Goal: Register for event/course

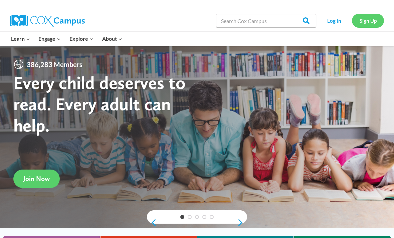
click at [364, 18] on link "Sign Up" at bounding box center [368, 21] width 32 height 14
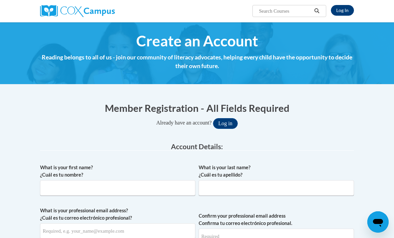
click at [345, 10] on link "Log In" at bounding box center [342, 10] width 23 height 11
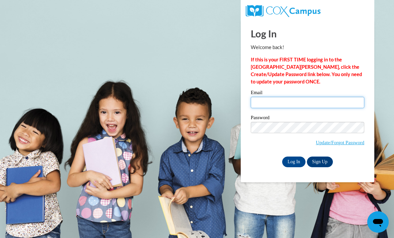
type input "lrcastillo@valdosta.edu"
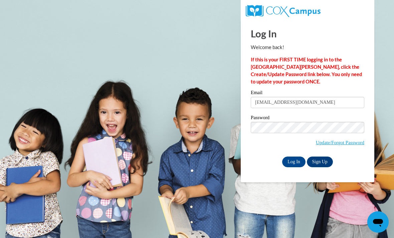
click at [294, 161] on input "Log In" at bounding box center [293, 162] width 23 height 11
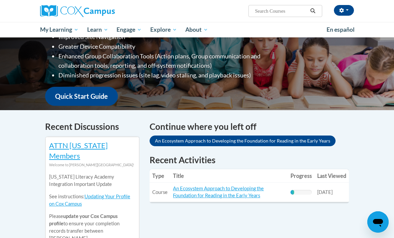
scroll to position [129, 0]
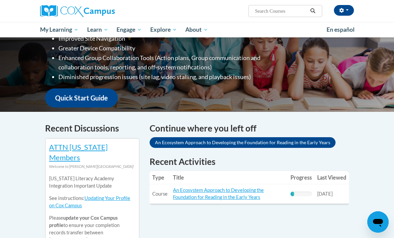
click at [267, 15] on input "Search..." at bounding box center [281, 11] width 53 height 8
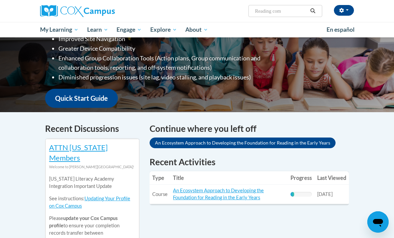
type input "Reading comp"
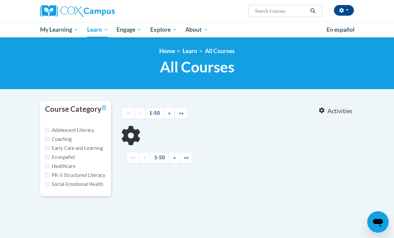
type input "Reading comp"
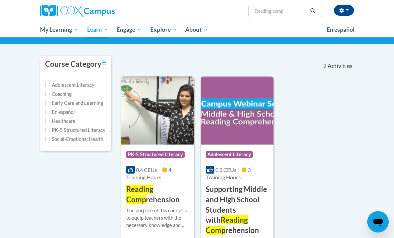
scroll to position [43, 0]
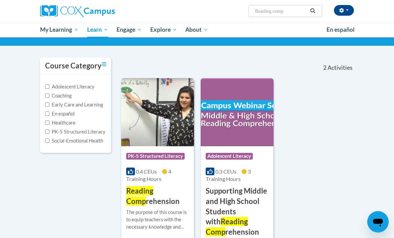
click at [156, 191] on h3 "Reading Comp rehension" at bounding box center [157, 196] width 63 height 21
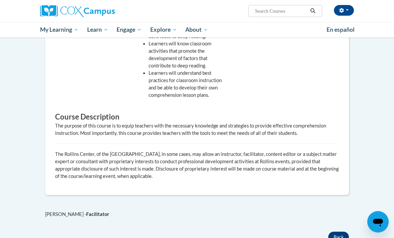
click at [337, 238] on button "Back" at bounding box center [338, 237] width 21 height 11
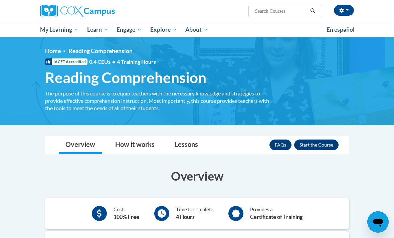
click at [322, 144] on button "Enroll" at bounding box center [316, 145] width 44 height 11
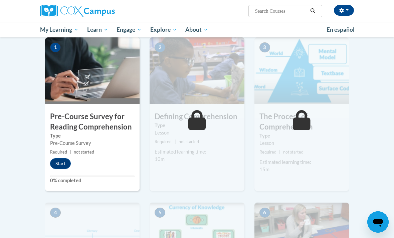
scroll to position [147, 0]
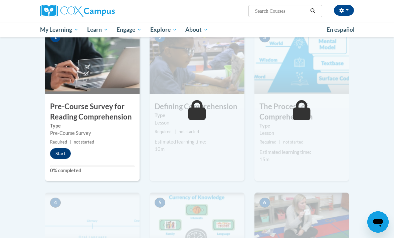
click at [65, 153] on button "Start" at bounding box center [60, 153] width 21 height 11
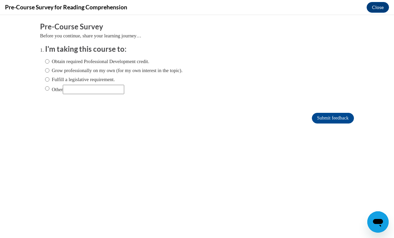
scroll to position [0, 0]
click at [124, 67] on label "Grow professionally on my own (for my own interest in the topic)." at bounding box center [114, 70] width 138 height 7
click at [49, 67] on input "Grow professionally on my own (for my own interest in the topic)." at bounding box center [47, 70] width 4 height 7
radio input "true"
click at [135, 63] on label "Obtain required Professional Development credit." at bounding box center [97, 61] width 104 height 7
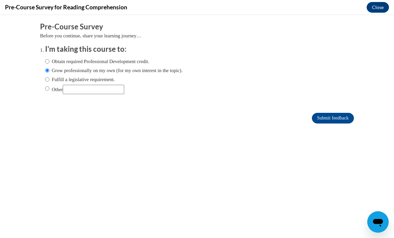
click at [49, 63] on input "Obtain required Professional Development credit." at bounding box center [47, 61] width 4 height 7
radio input "true"
click at [329, 117] on input "Submit feedback" at bounding box center [333, 118] width 42 height 11
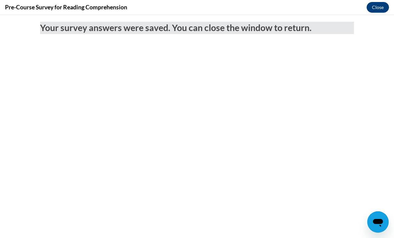
click at [380, 9] on button "Close" at bounding box center [378, 7] width 22 height 11
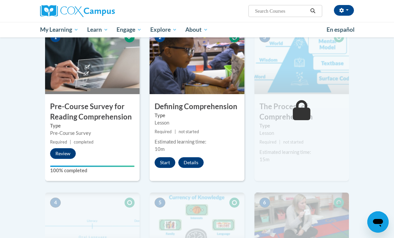
click at [160, 161] on button "Start" at bounding box center [165, 162] width 21 height 11
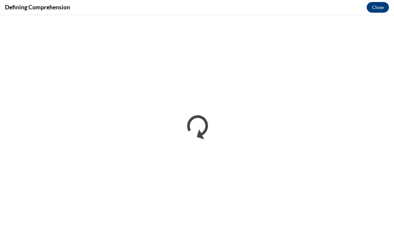
scroll to position [168, 0]
